Goal: Book appointment/travel/reservation

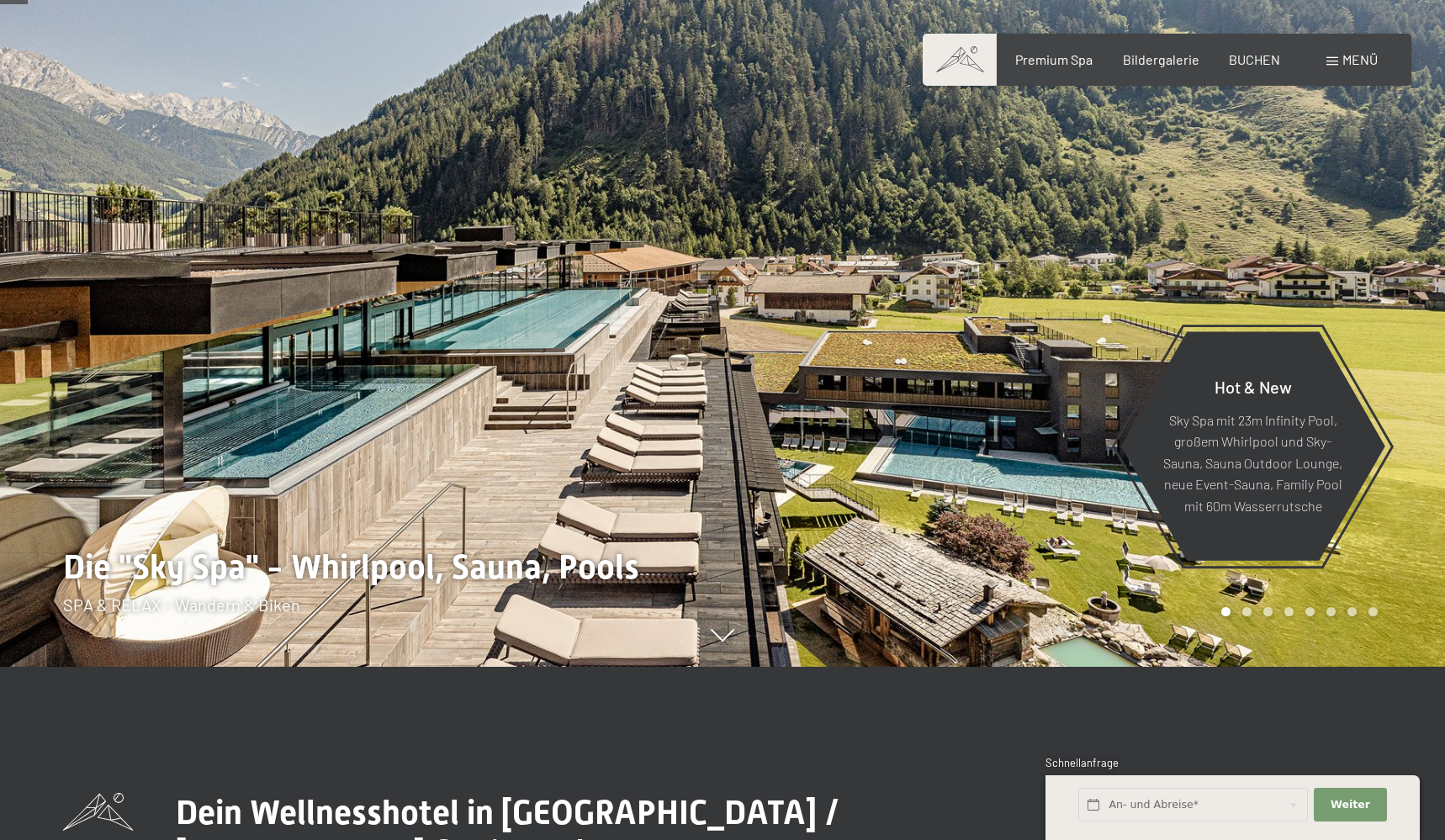
scroll to position [174, 0]
click at [1386, 586] on div at bounding box center [1084, 246] width 723 height 840
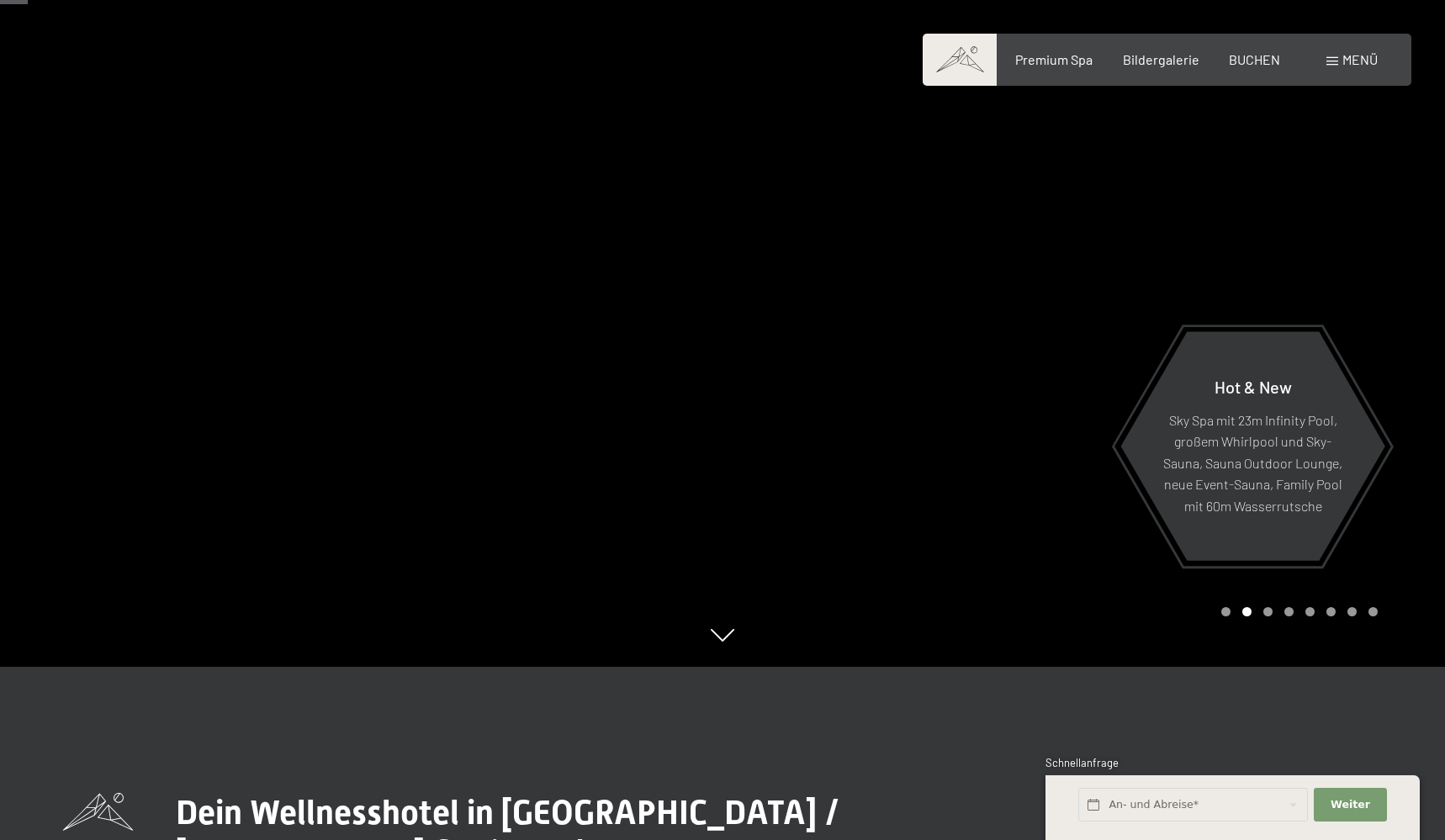
click at [1386, 586] on div at bounding box center [1084, 246] width 723 height 840
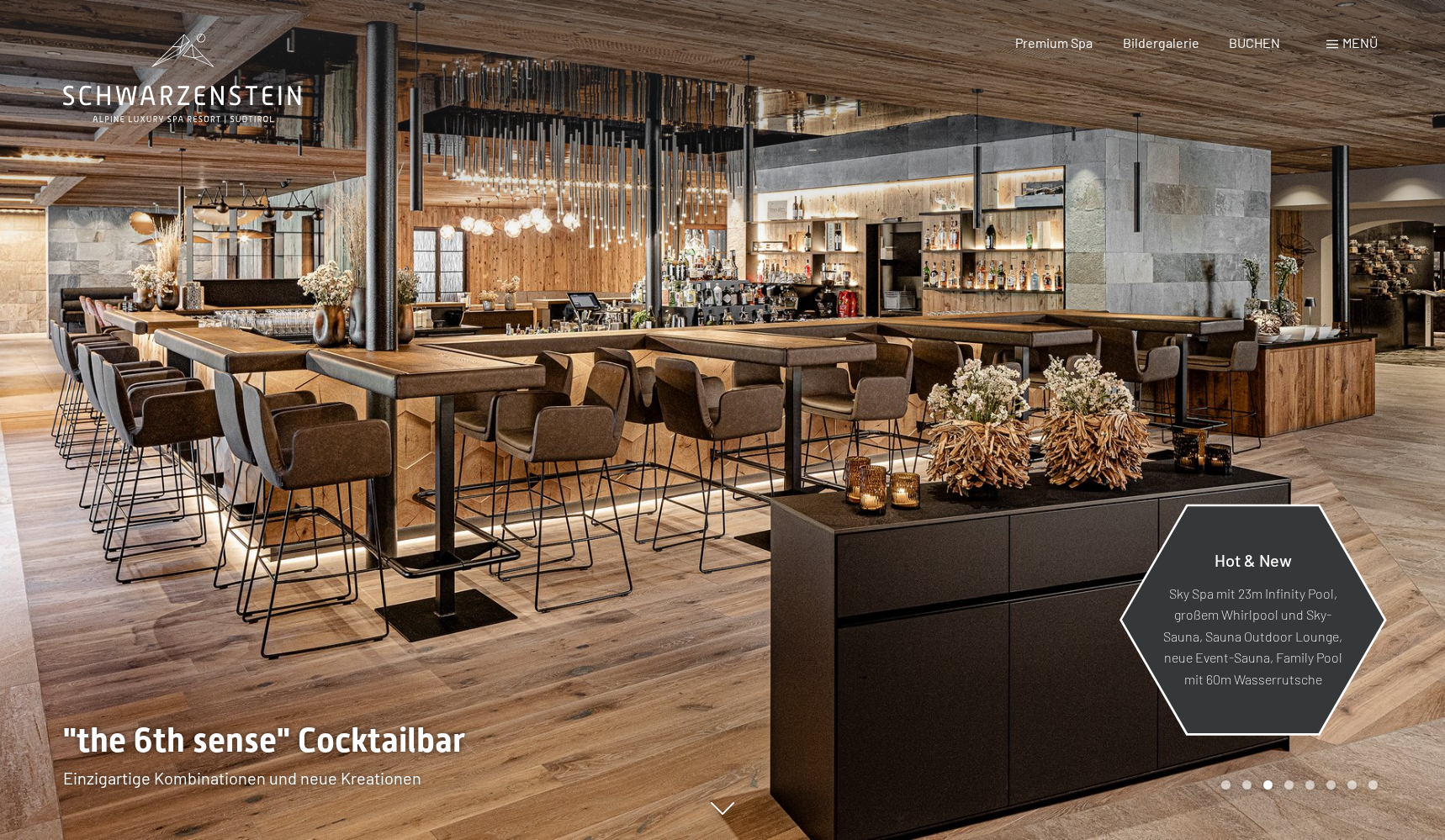
scroll to position [0, 0]
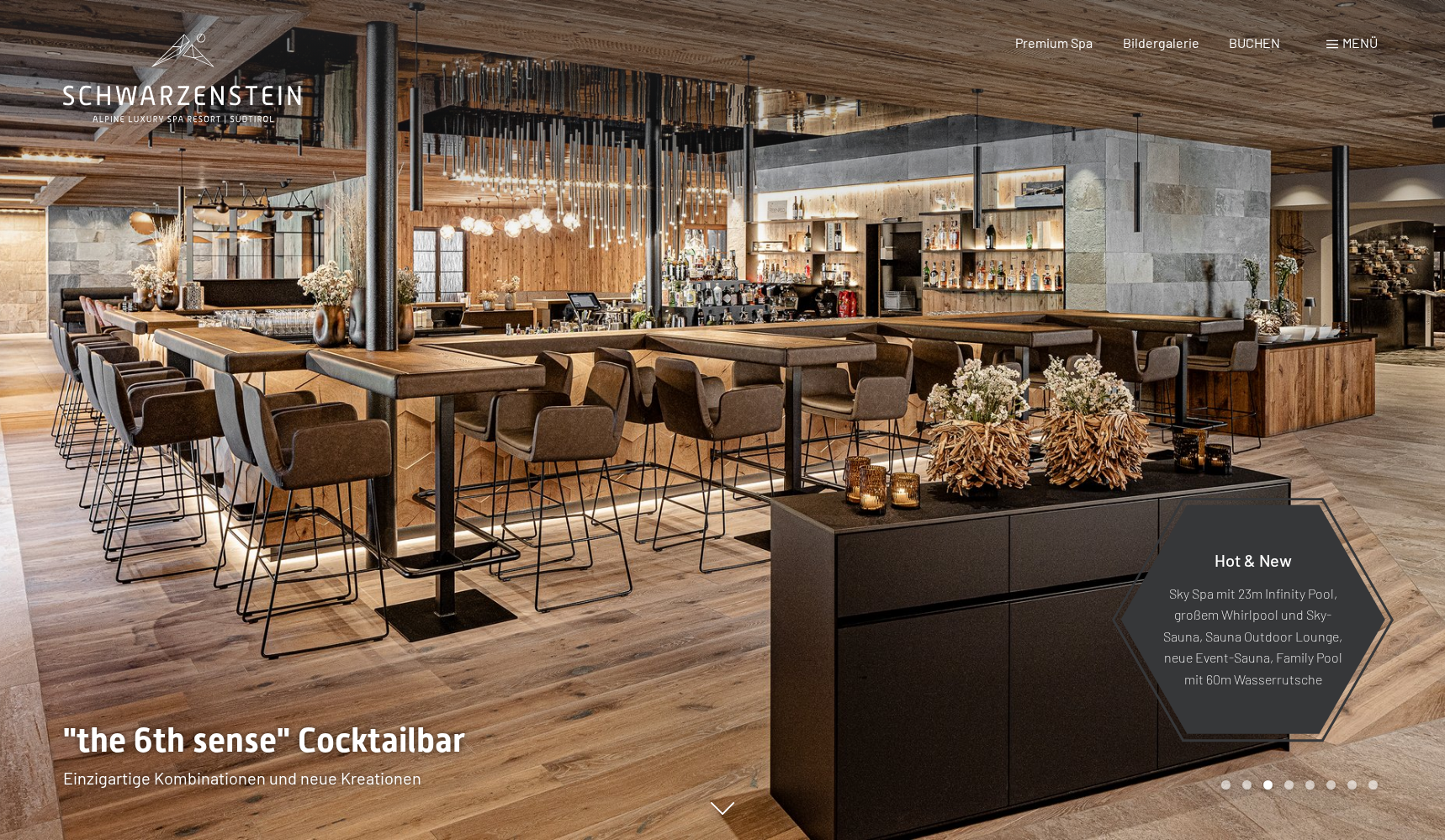
click at [1369, 413] on div at bounding box center [1084, 420] width 723 height 840
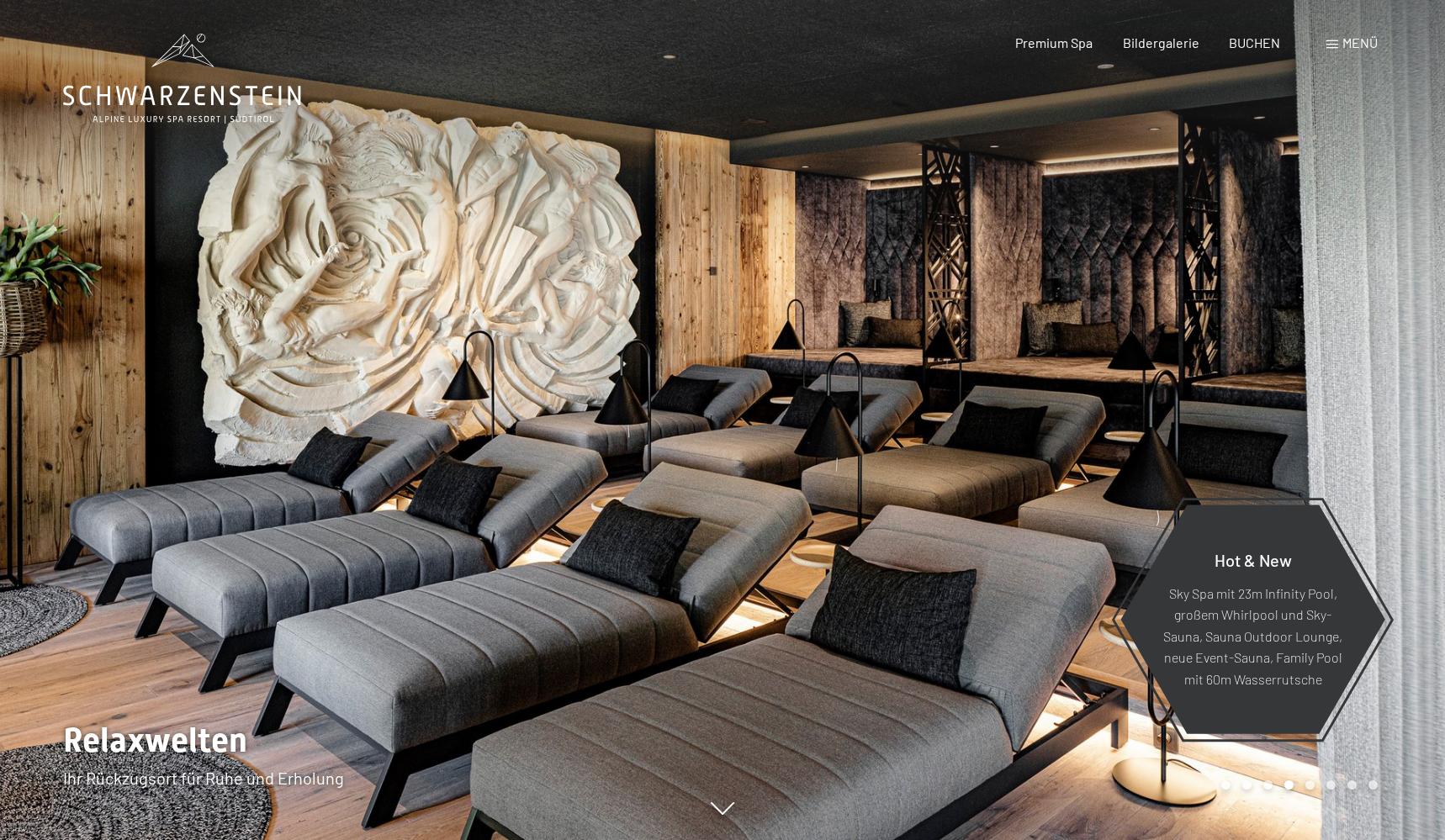
click at [1369, 413] on div at bounding box center [1084, 420] width 723 height 840
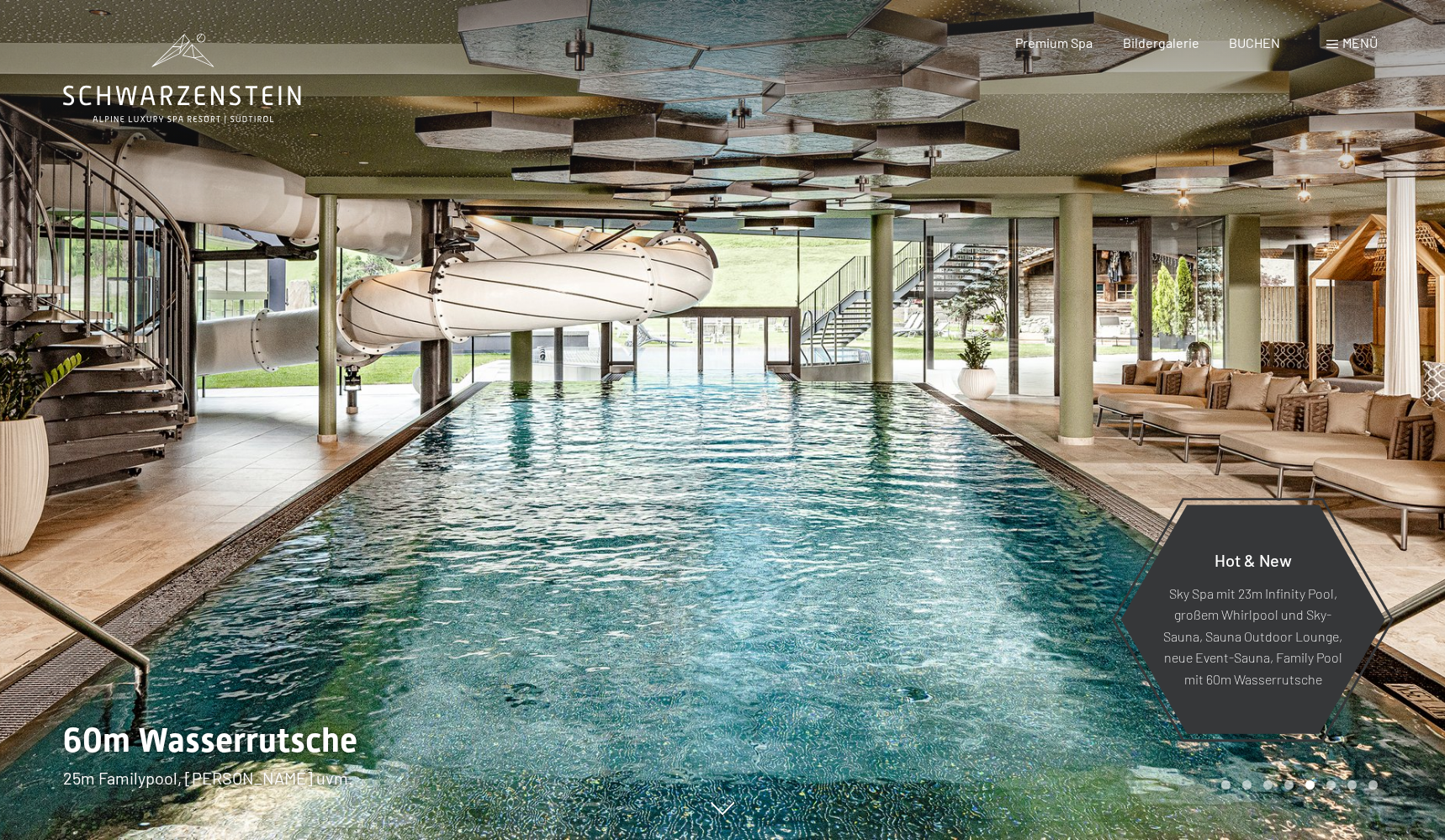
click at [1369, 413] on div at bounding box center [1084, 420] width 723 height 840
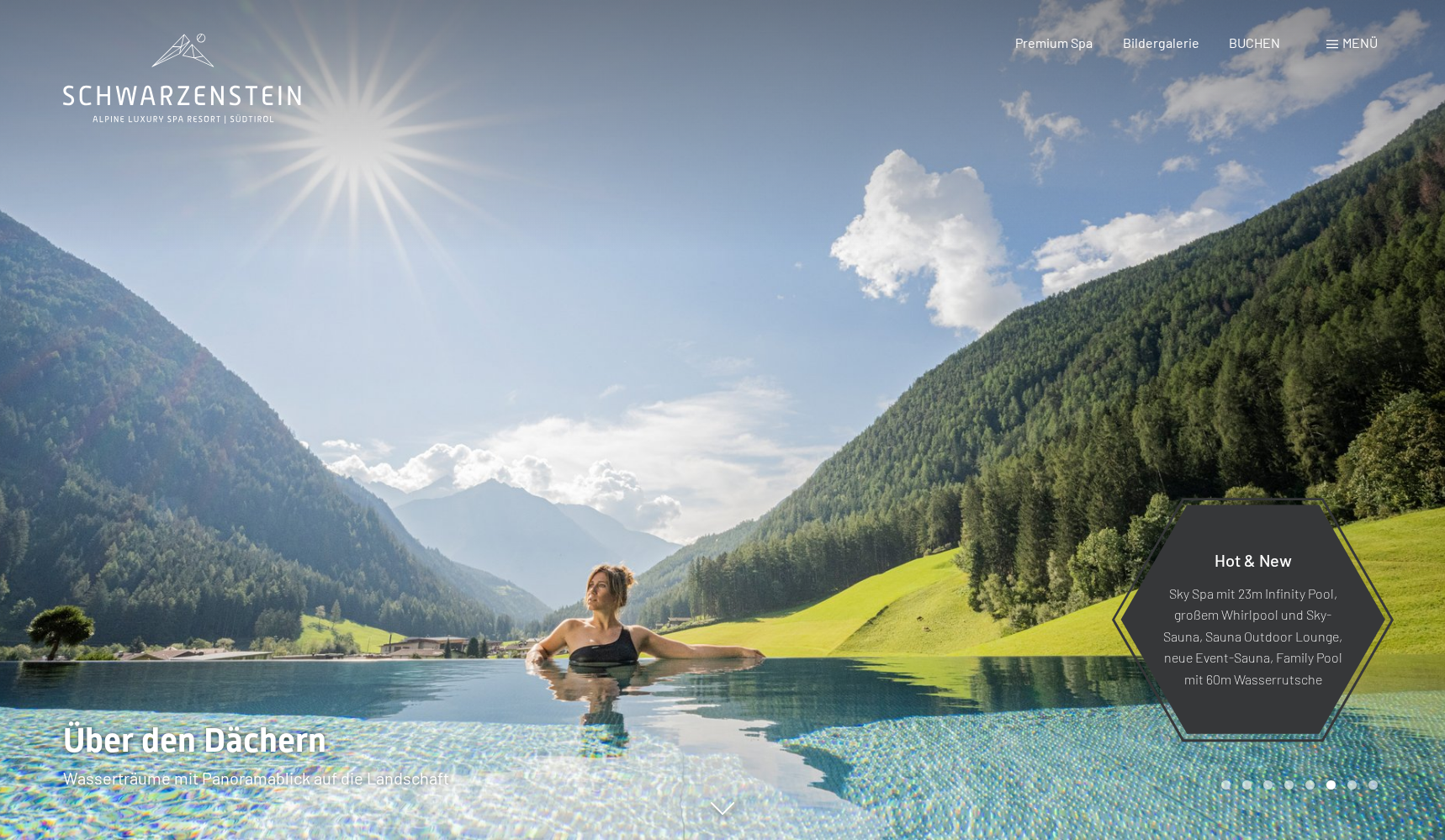
click at [1369, 413] on div at bounding box center [1084, 420] width 723 height 840
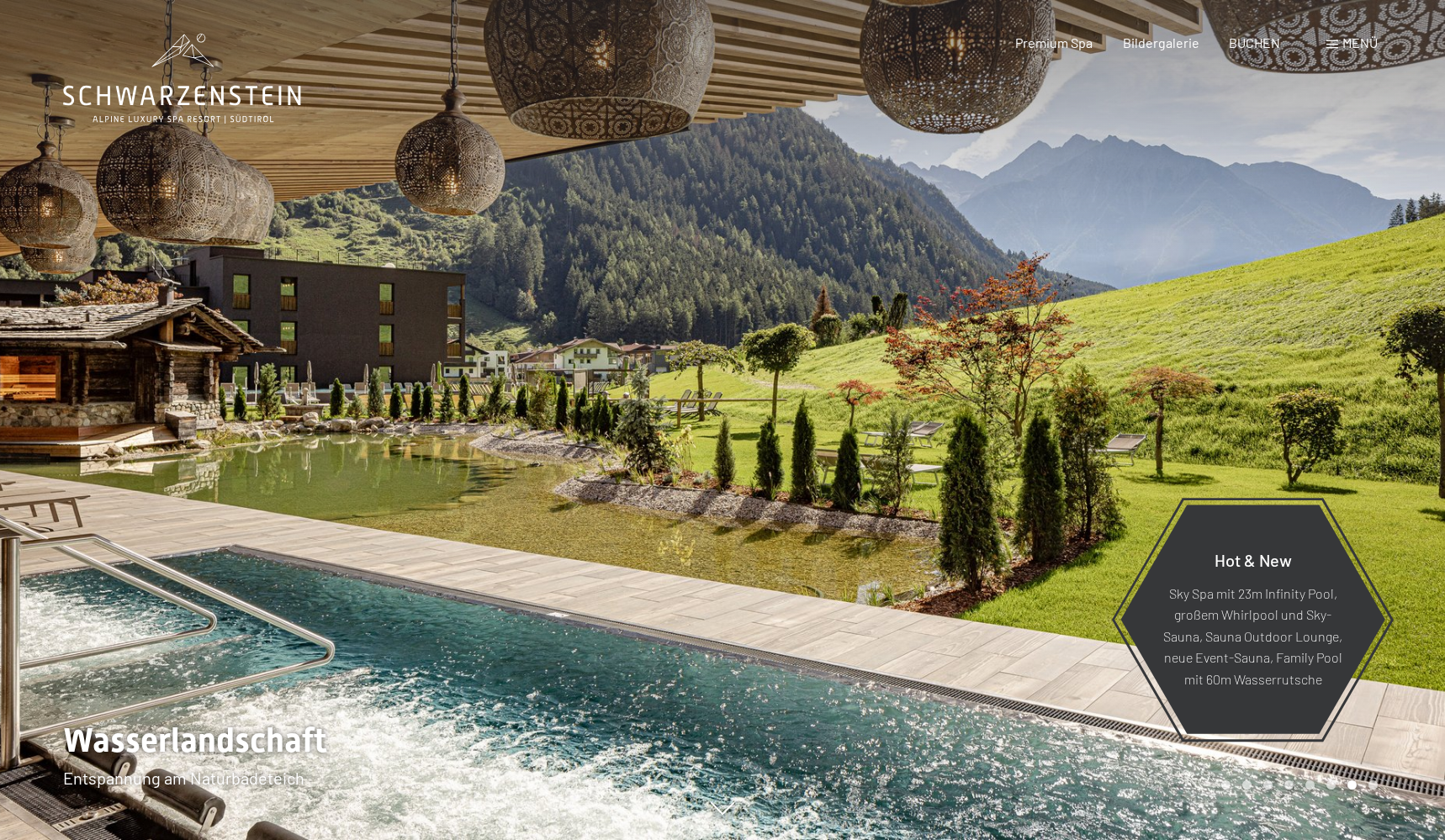
click at [1369, 413] on div at bounding box center [1084, 420] width 723 height 840
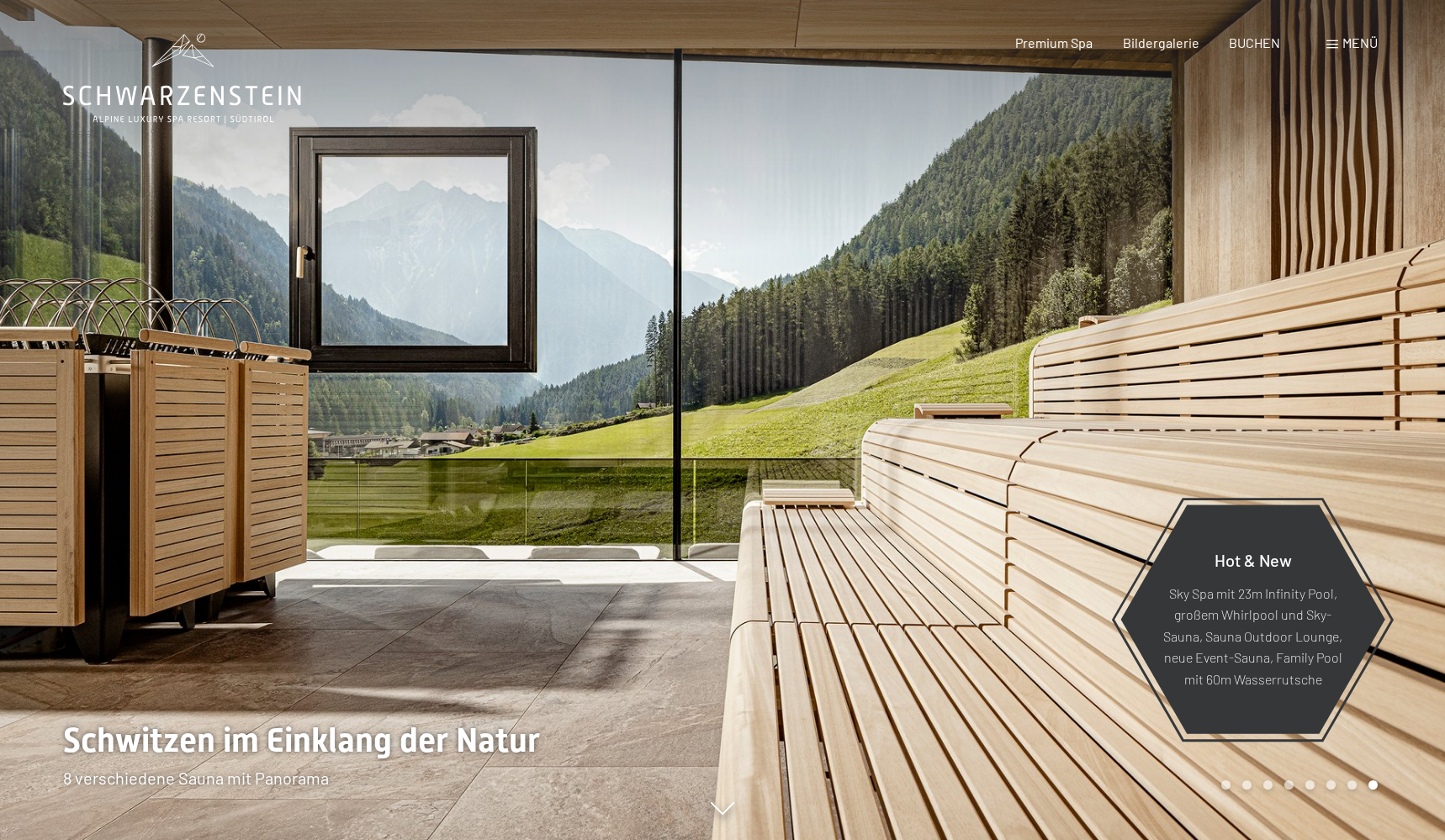
click at [1369, 413] on div at bounding box center [1084, 420] width 723 height 840
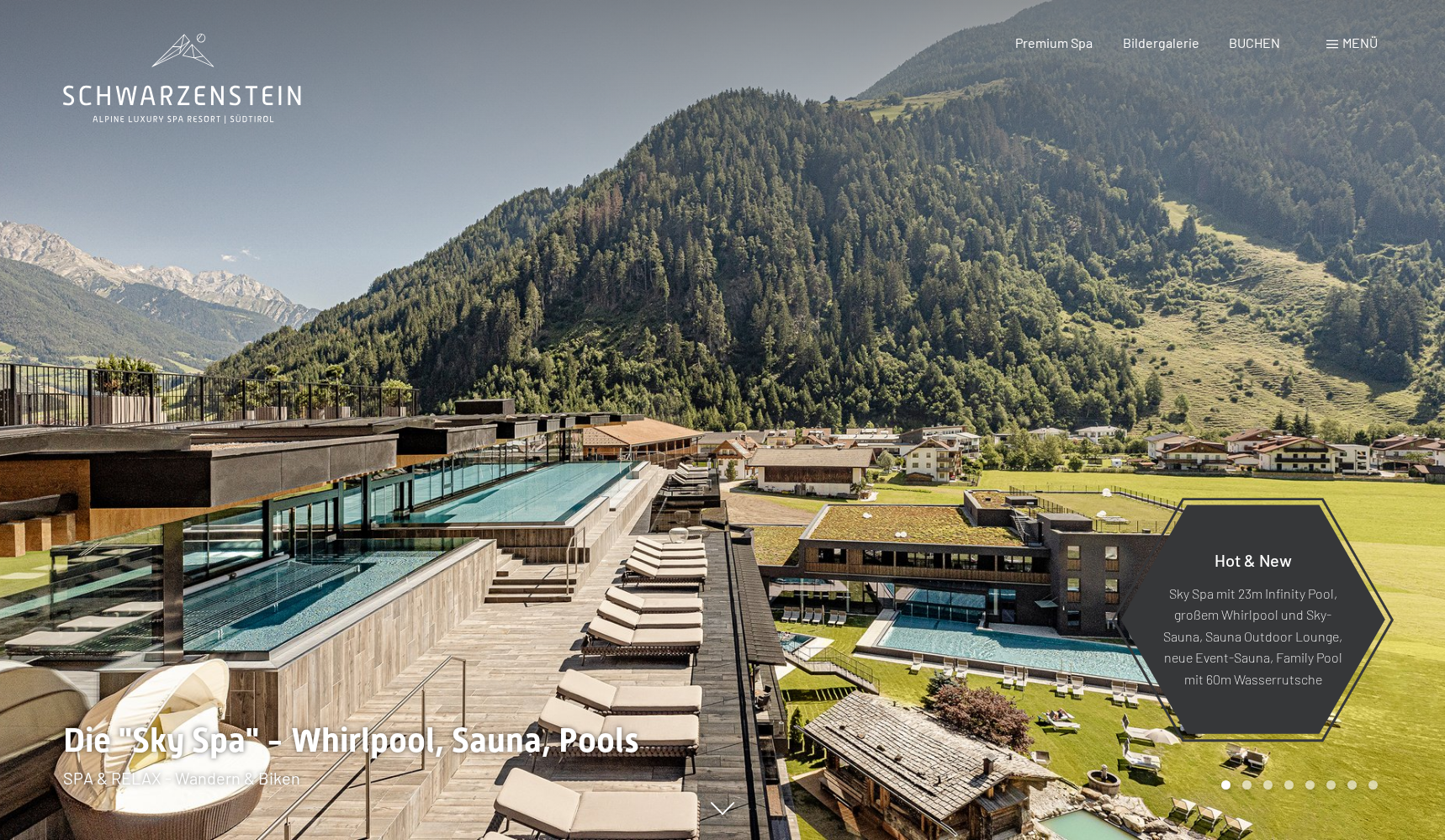
click at [1369, 413] on div at bounding box center [1084, 420] width 723 height 840
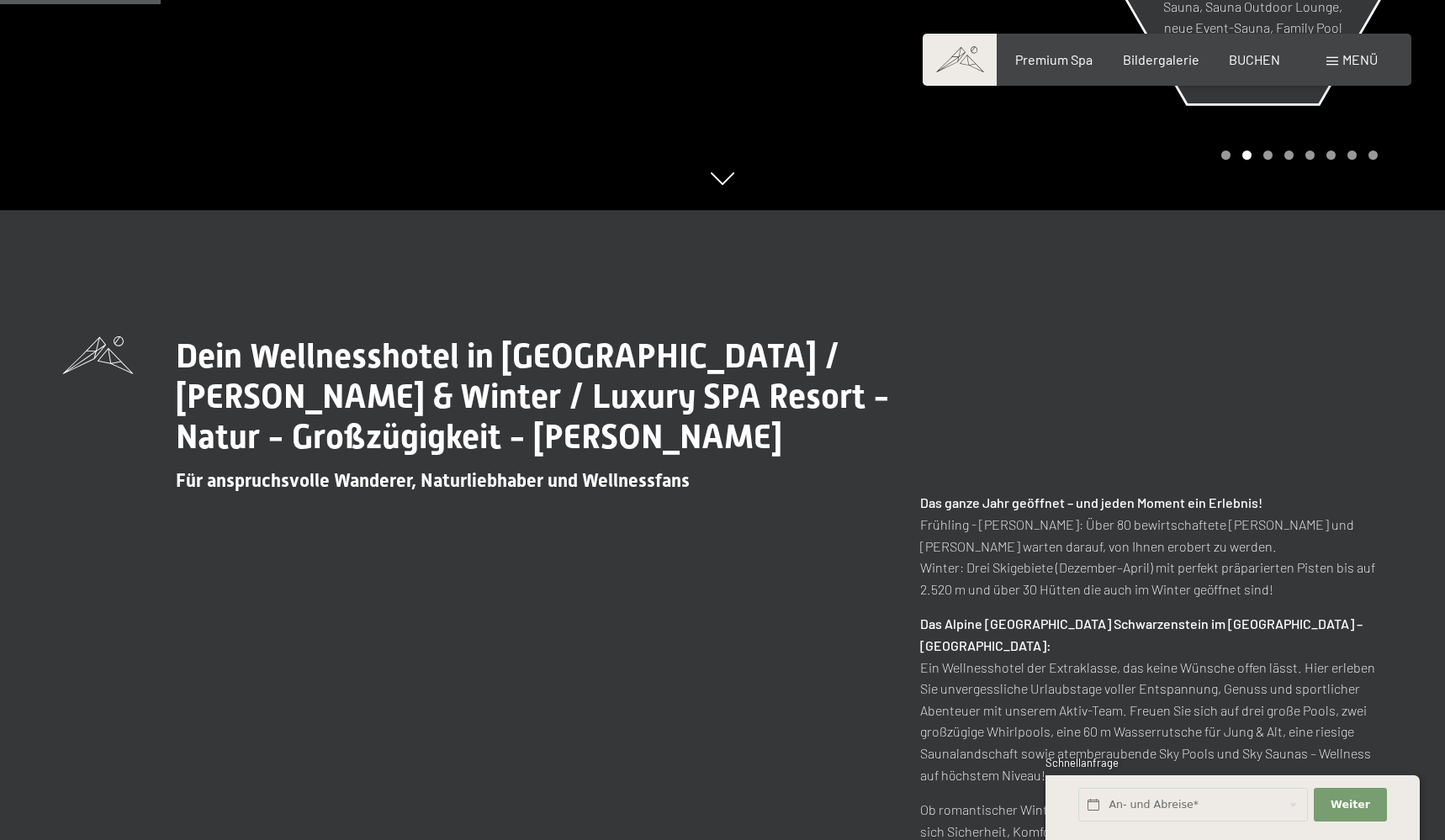
scroll to position [347, 0]
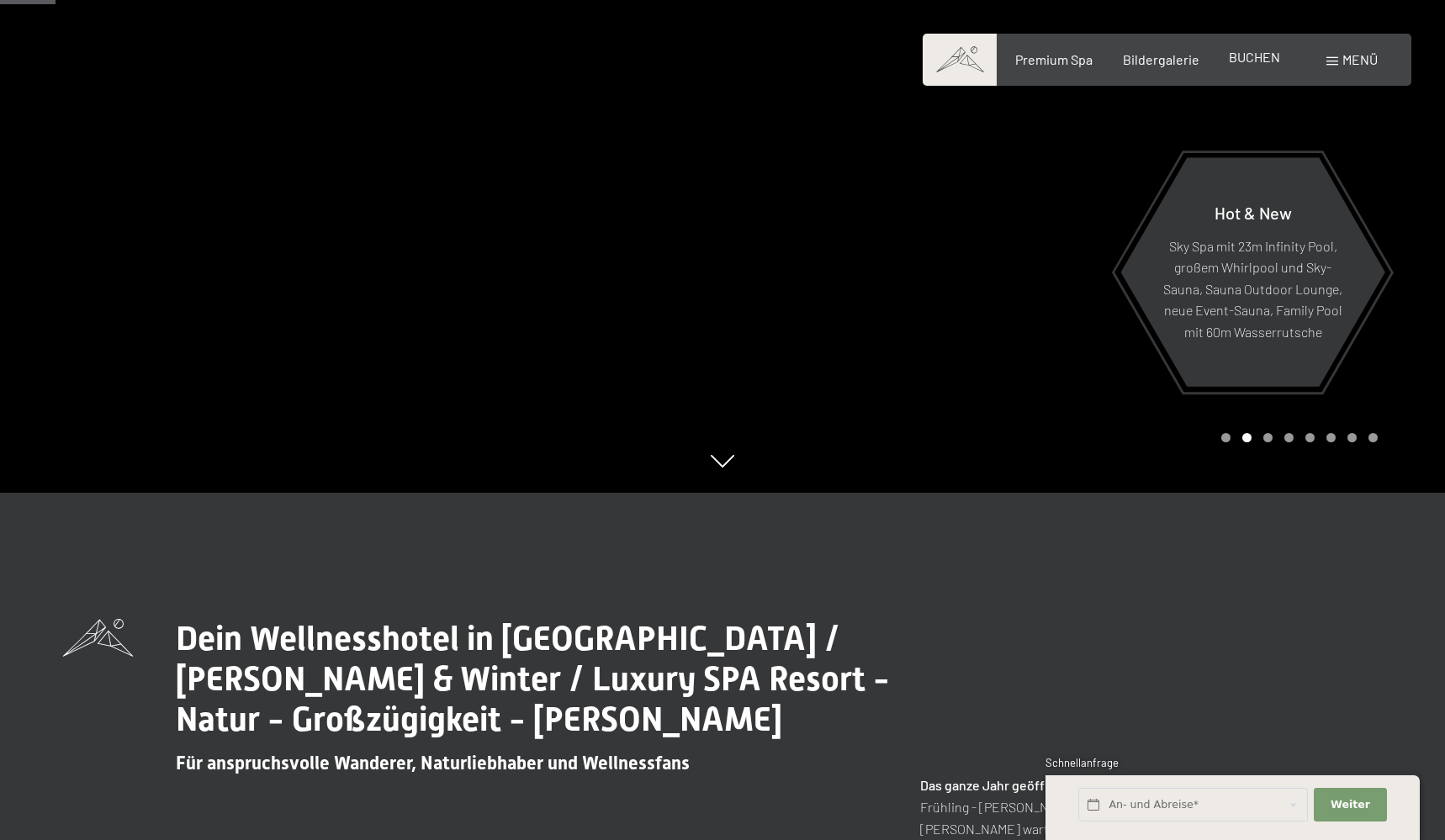
click at [1278, 64] on span "BUCHEN" at bounding box center [1254, 56] width 51 height 16
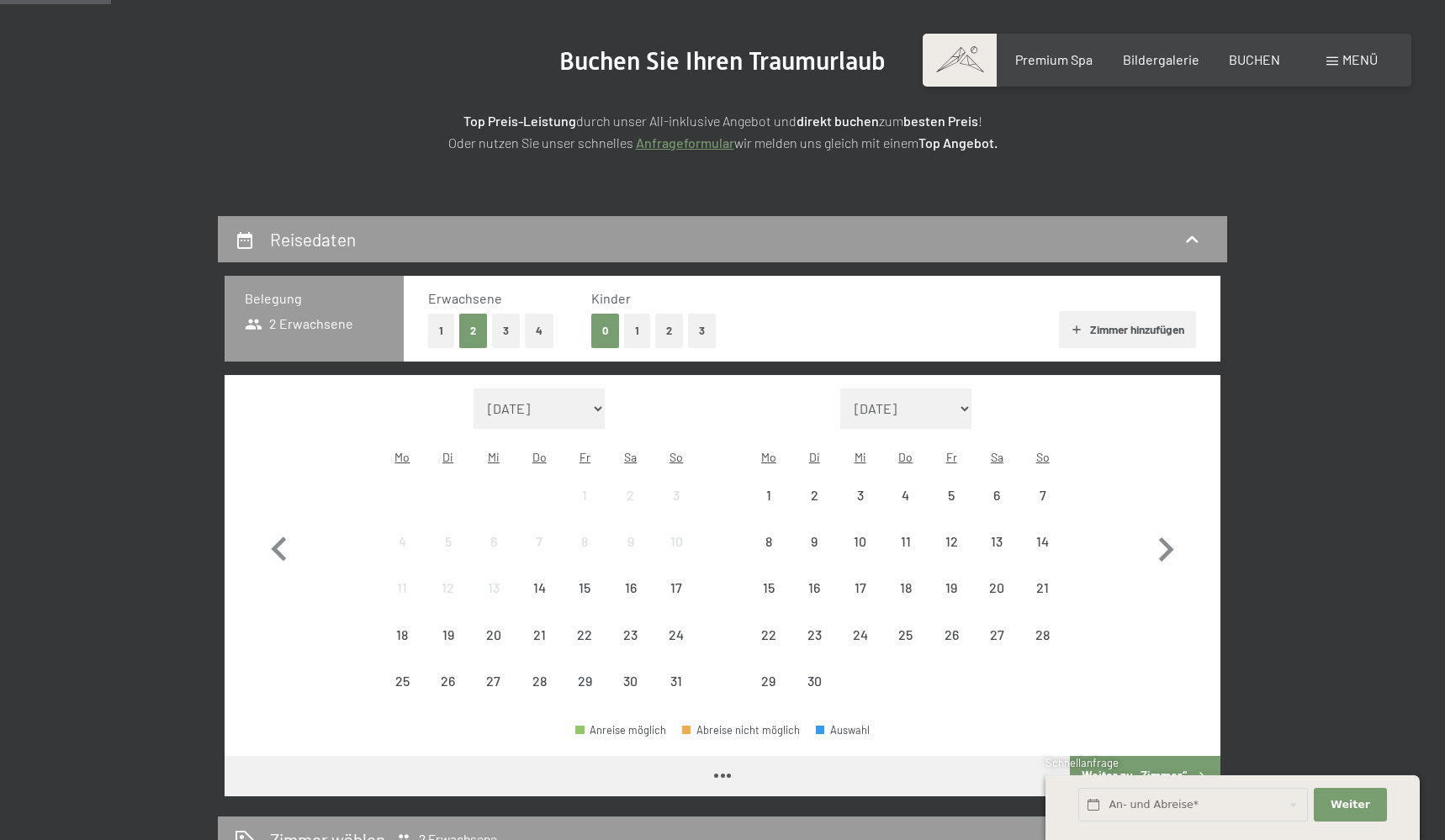
scroll to position [248, 0]
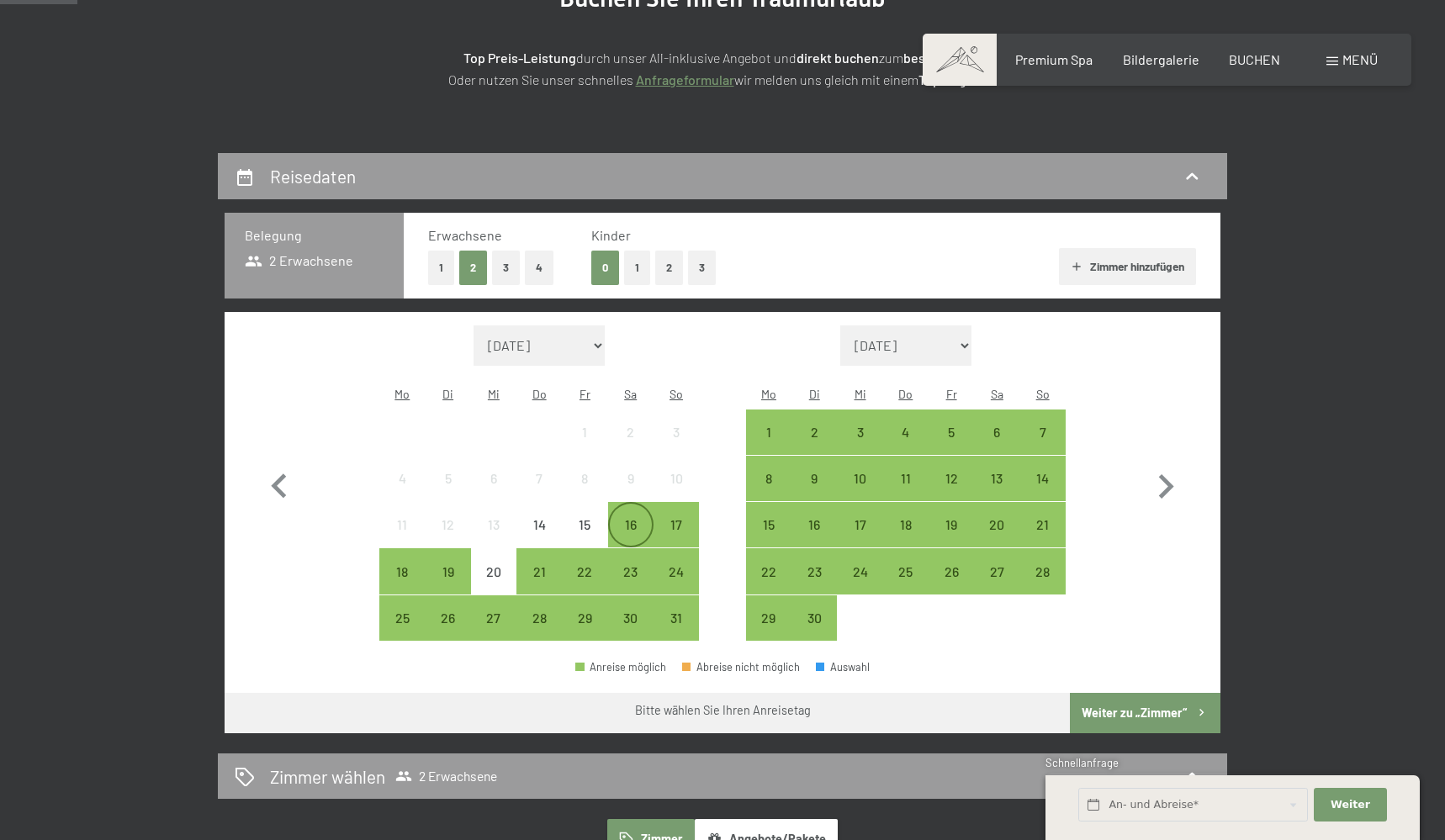
click at [631, 518] on div "16" at bounding box center [630, 539] width 42 height 42
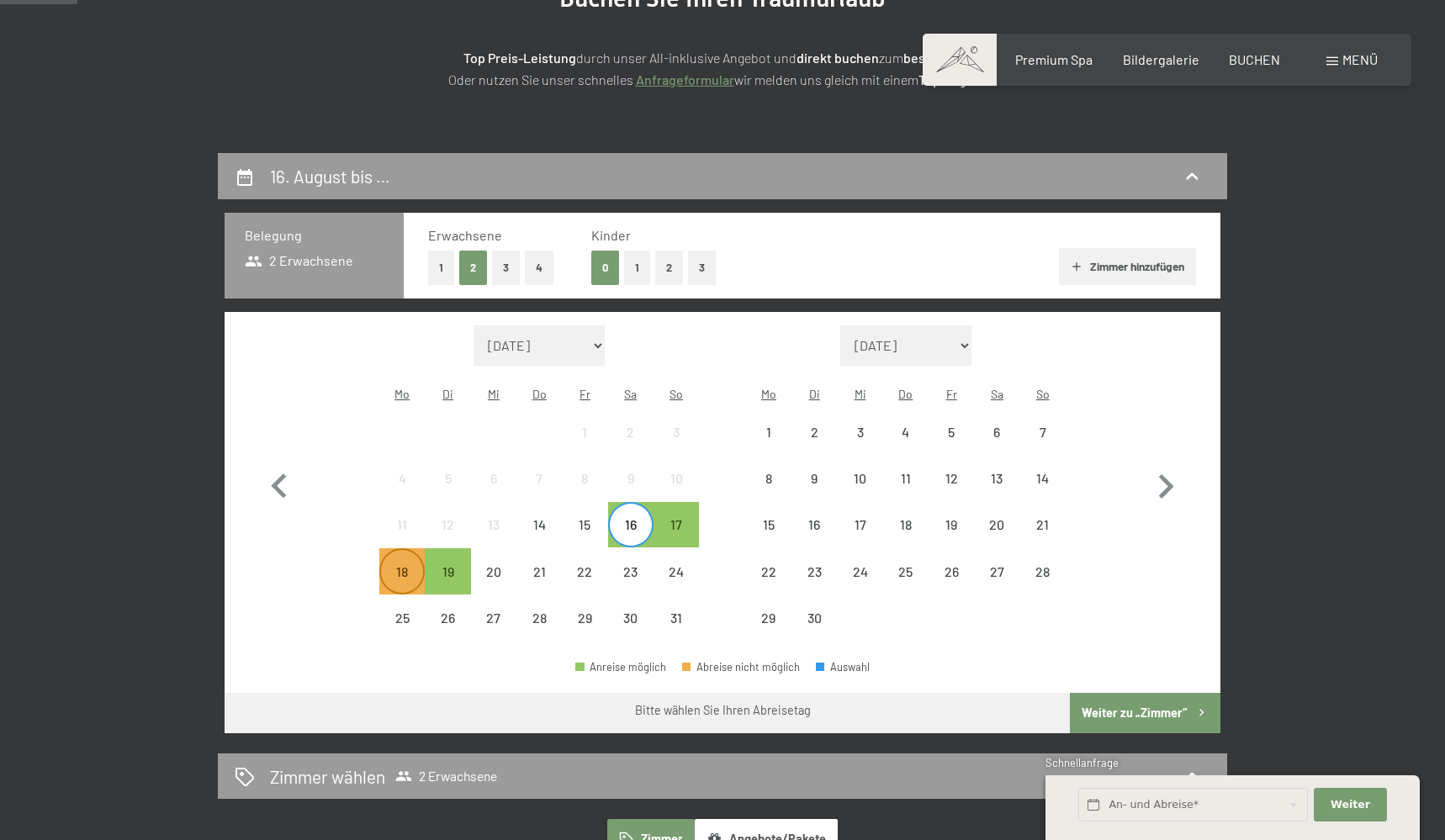
click at [391, 565] on div "18" at bounding box center [402, 586] width 42 height 42
